Goal: Transaction & Acquisition: Purchase product/service

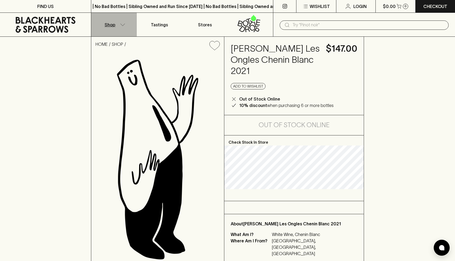
click at [119, 26] on button "Shop" at bounding box center [113, 25] width 45 height 24
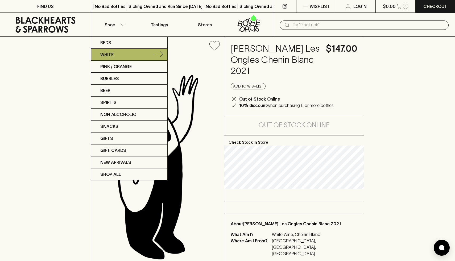
click at [107, 53] on p "White" at bounding box center [106, 54] width 13 height 6
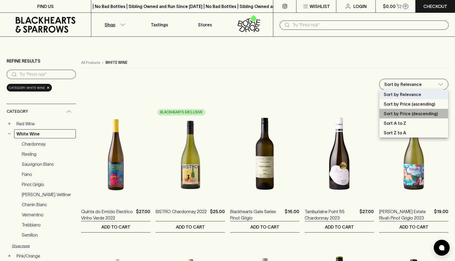
click at [401, 115] on p "Sort by Price (descending)" at bounding box center [410, 113] width 54 height 6
type input "price:desc"
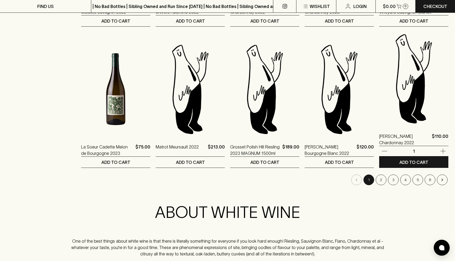
scroll to position [488, 0]
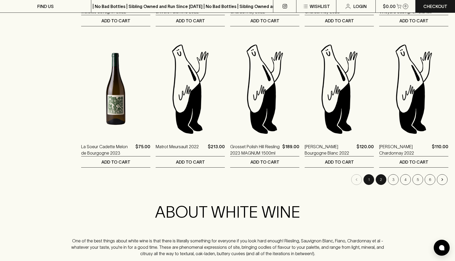
click at [382, 178] on button "2" at bounding box center [380, 179] width 11 height 11
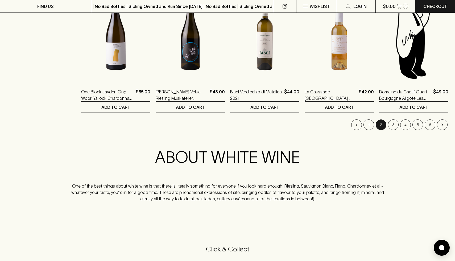
scroll to position [529, 0]
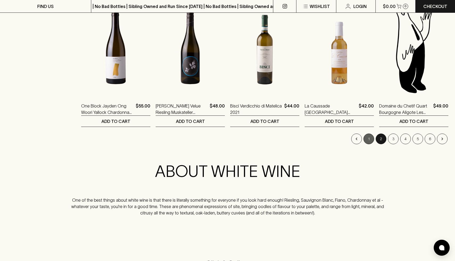
click at [366, 139] on button "1" at bounding box center [368, 138] width 11 height 11
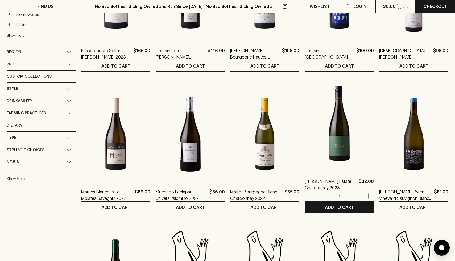
scroll to position [303, 0]
